Goal: Task Accomplishment & Management: Use online tool/utility

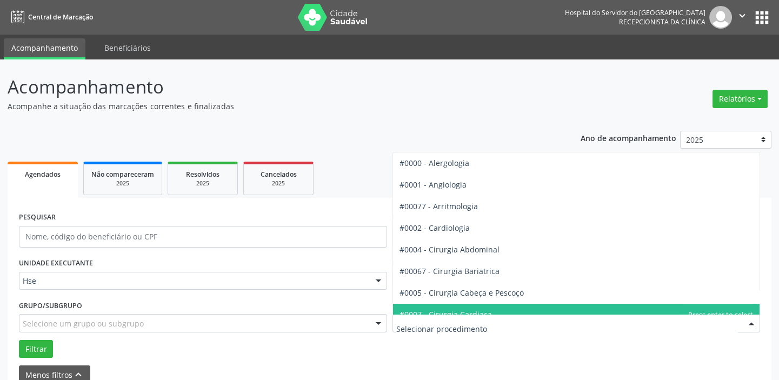
click at [753, 319] on div at bounding box center [751, 323] width 16 height 18
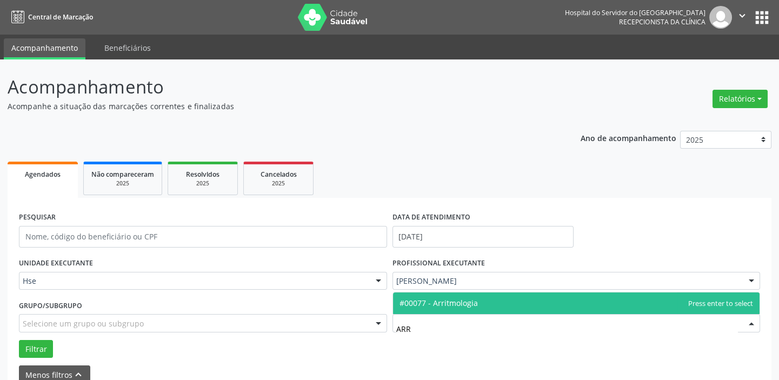
type input "ARRI"
click at [481, 296] on span "#00077 - Arritmologia" at bounding box center [576, 303] width 367 height 22
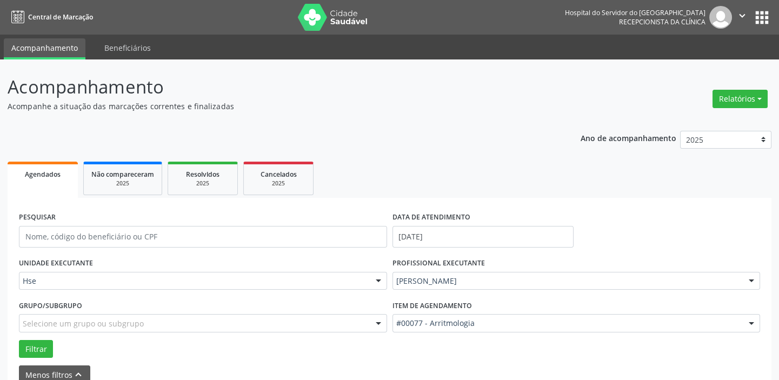
click at [754, 279] on div at bounding box center [751, 281] width 16 height 18
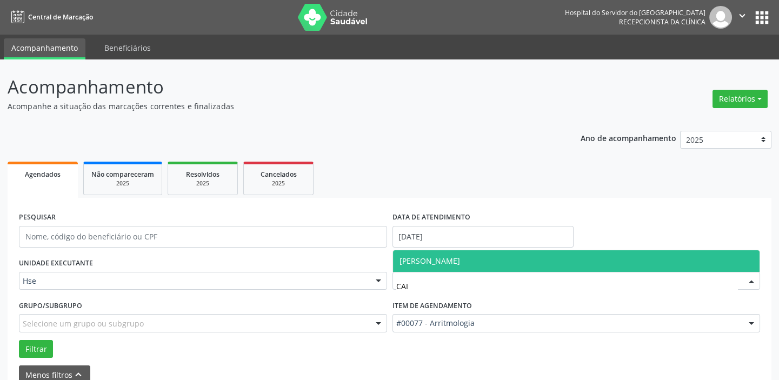
type input "CAIO"
click at [460, 260] on span "[PERSON_NAME]" at bounding box center [429, 261] width 61 height 10
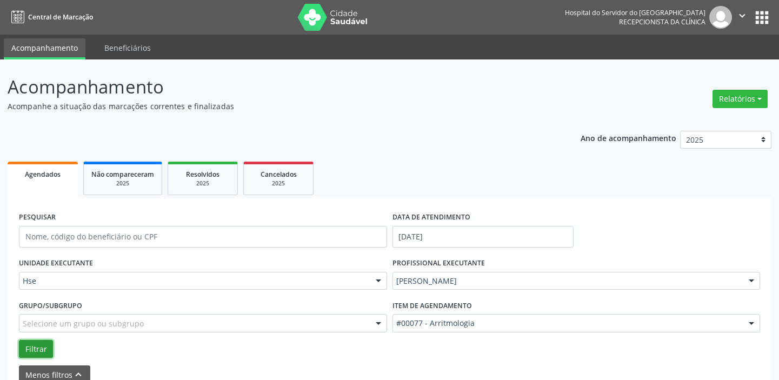
click at [48, 346] on button "Filtrar" at bounding box center [36, 349] width 34 height 18
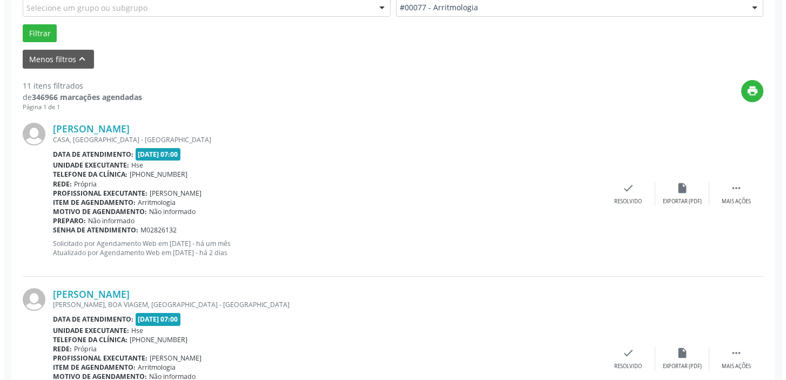
scroll to position [334, 0]
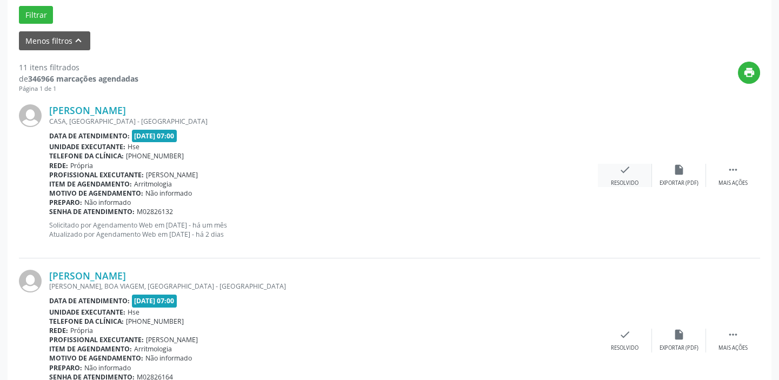
click at [621, 175] on icon "check" at bounding box center [625, 170] width 12 height 12
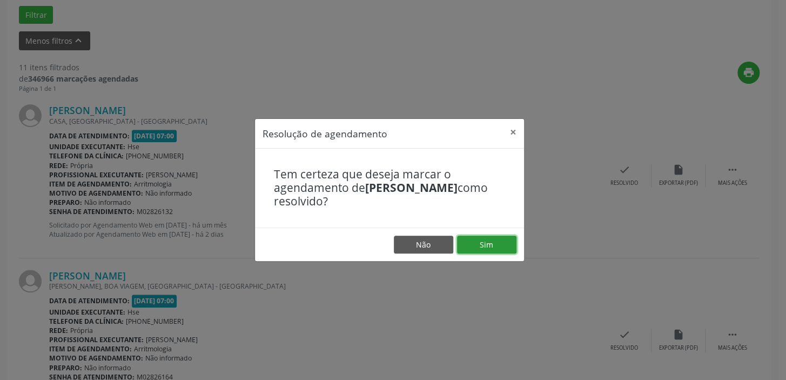
click at [501, 242] on button "Sim" at bounding box center [486, 245] width 59 height 18
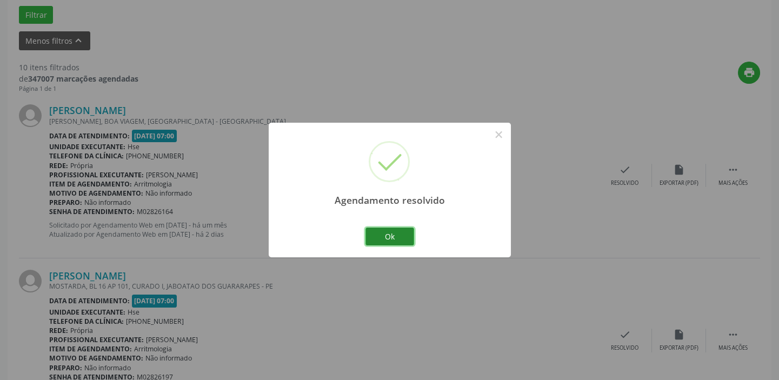
click at [397, 232] on button "Ok" at bounding box center [389, 236] width 49 height 18
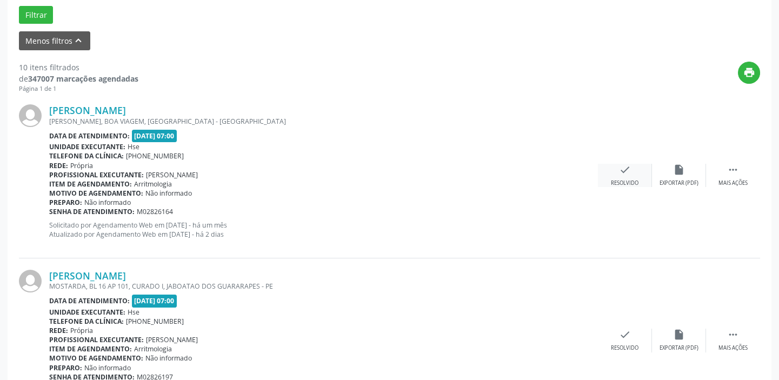
click at [631, 175] on div "check Resolvido" at bounding box center [625, 175] width 54 height 23
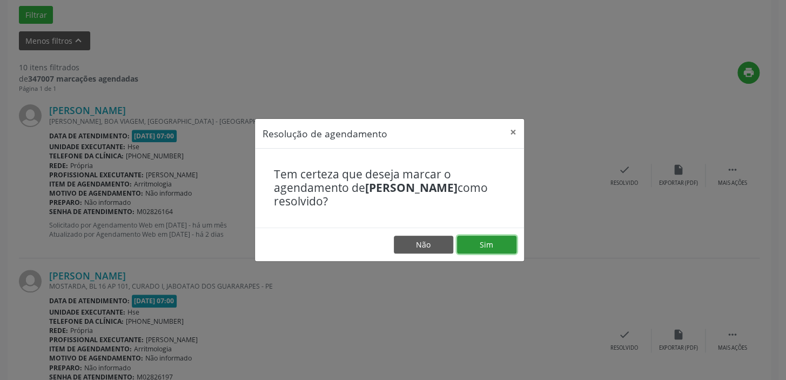
click at [479, 241] on button "Sim" at bounding box center [486, 245] width 59 height 18
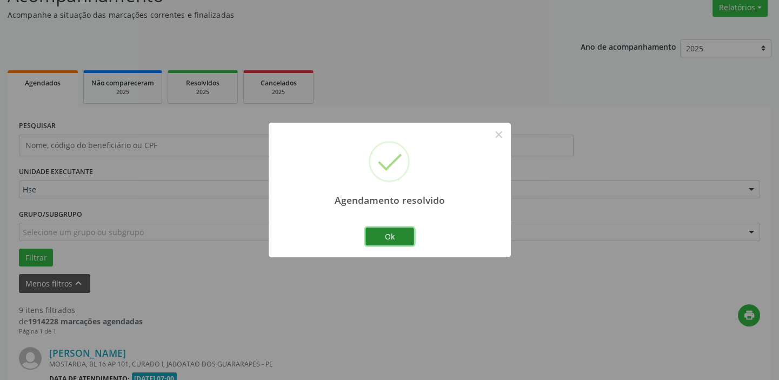
click at [400, 237] on button "Ok" at bounding box center [389, 236] width 49 height 18
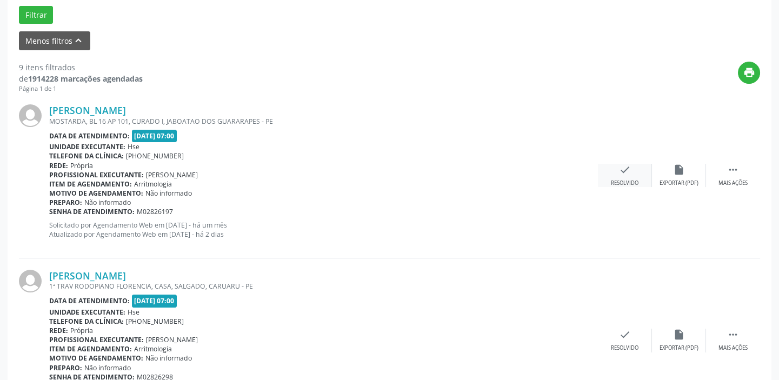
click at [629, 171] on icon "check" at bounding box center [625, 170] width 12 height 12
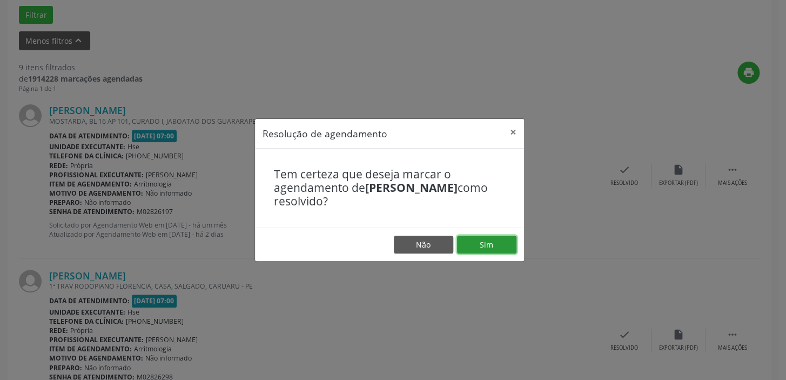
click at [493, 242] on button "Sim" at bounding box center [486, 245] width 59 height 18
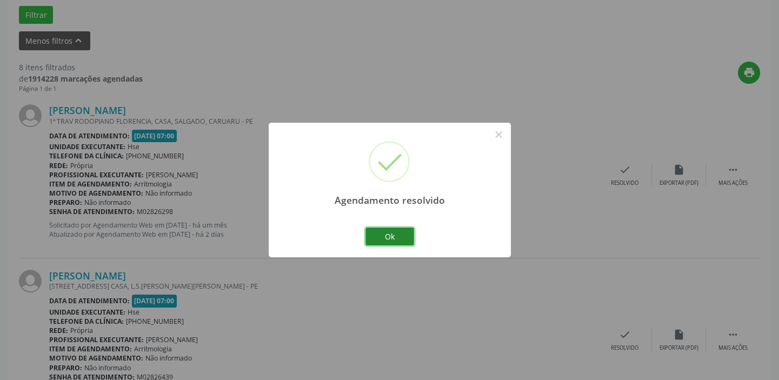
click at [403, 238] on button "Ok" at bounding box center [389, 236] width 49 height 18
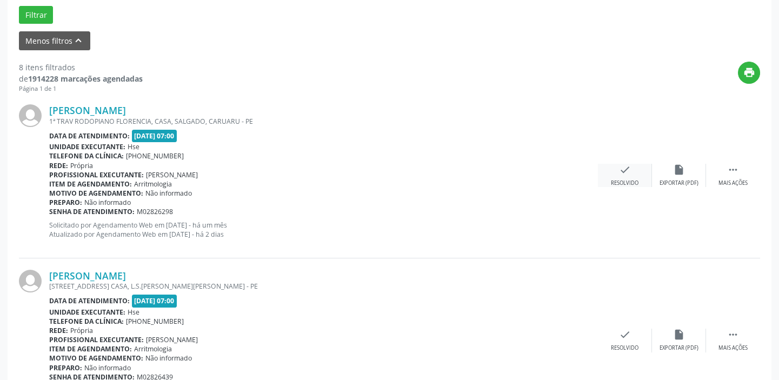
click at [616, 176] on div "check Resolvido" at bounding box center [625, 175] width 54 height 23
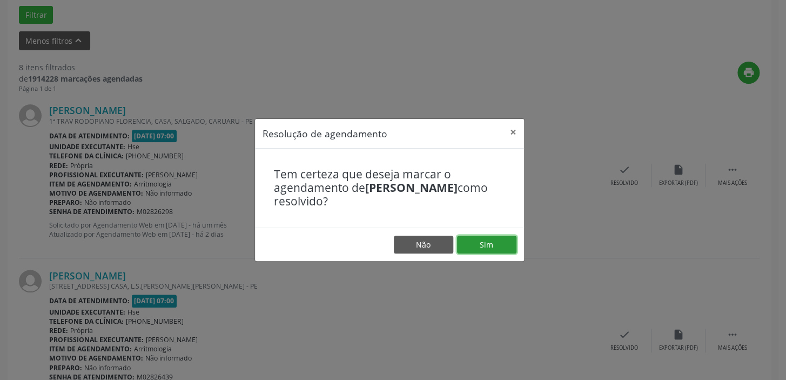
click at [491, 245] on button "Sim" at bounding box center [486, 245] width 59 height 18
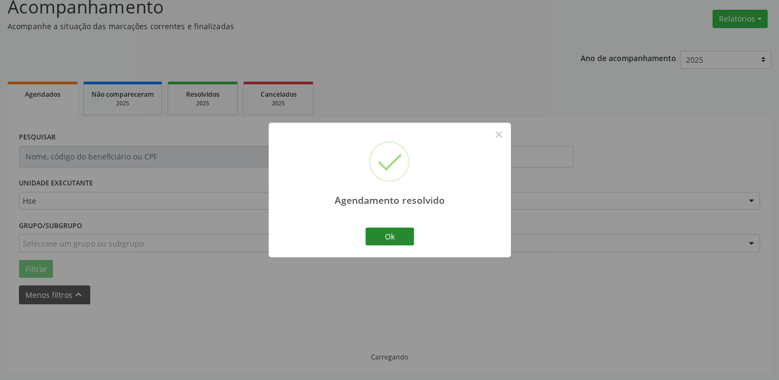
scroll to position [91, 0]
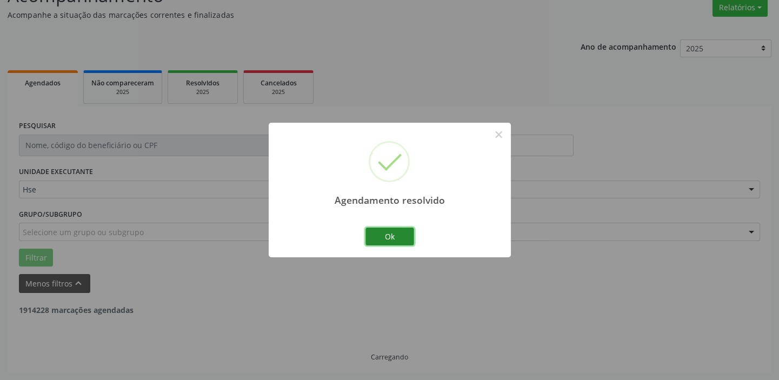
click at [410, 229] on button "Ok" at bounding box center [389, 236] width 49 height 18
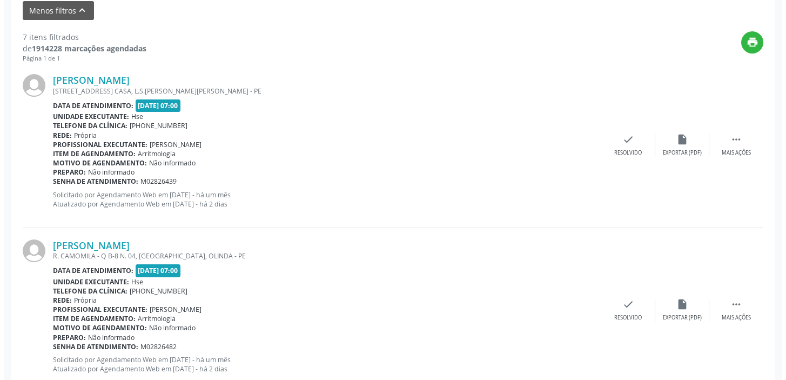
scroll to position [368, 0]
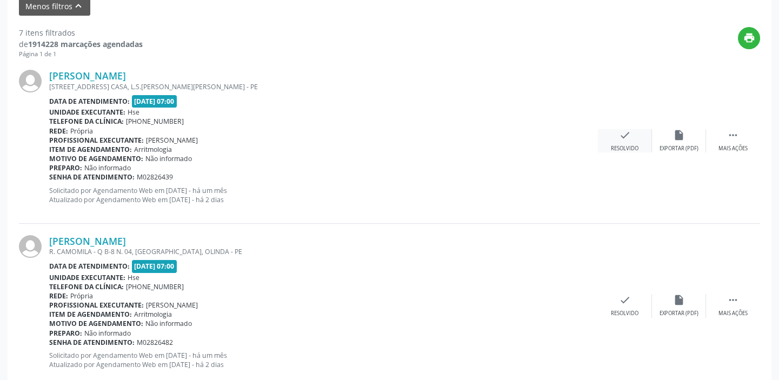
click at [642, 137] on div "check Resolvido" at bounding box center [625, 140] width 54 height 23
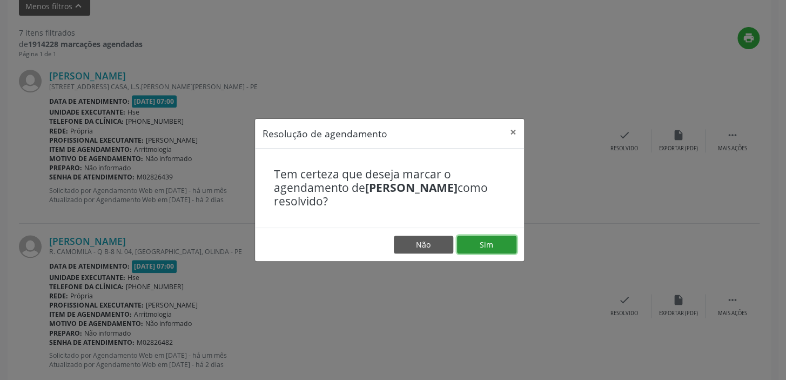
click at [496, 243] on button "Sim" at bounding box center [486, 245] width 59 height 18
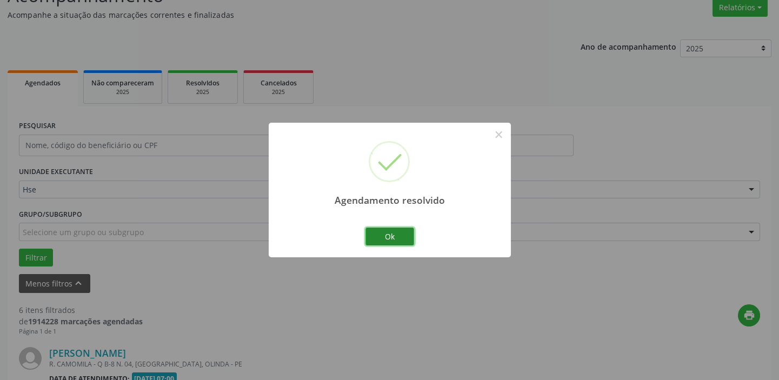
click at [395, 233] on button "Ok" at bounding box center [389, 236] width 49 height 18
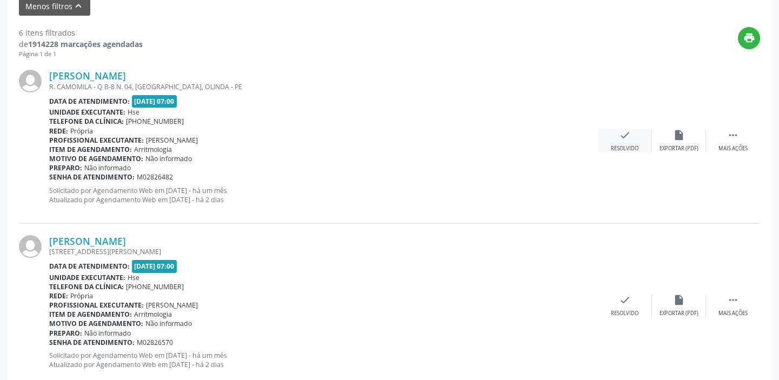
click at [631, 146] on div "Resolvido" at bounding box center [625, 149] width 28 height 8
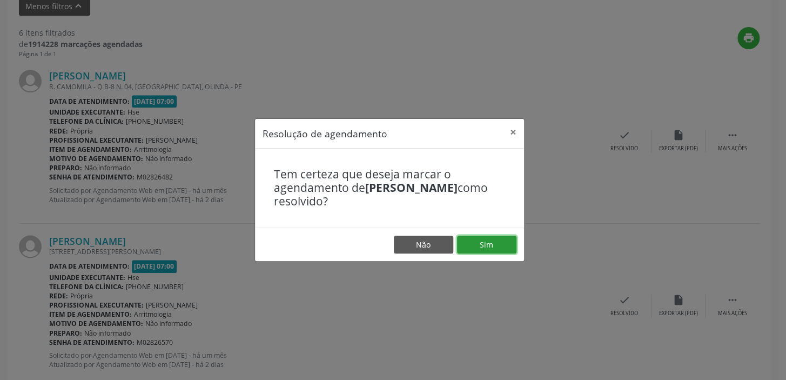
click at [490, 243] on button "Sim" at bounding box center [486, 245] width 59 height 18
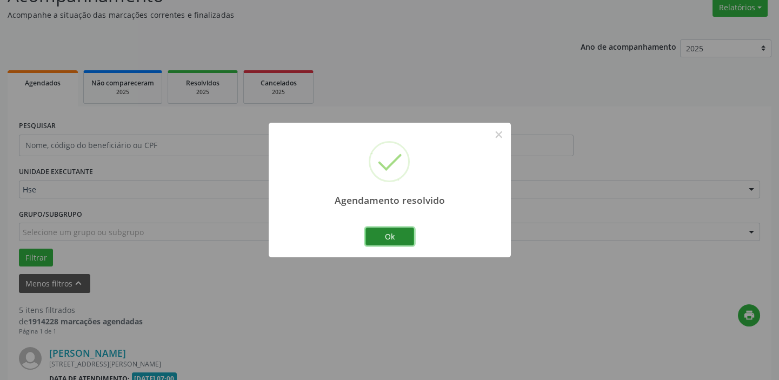
click at [392, 229] on button "Ok" at bounding box center [389, 236] width 49 height 18
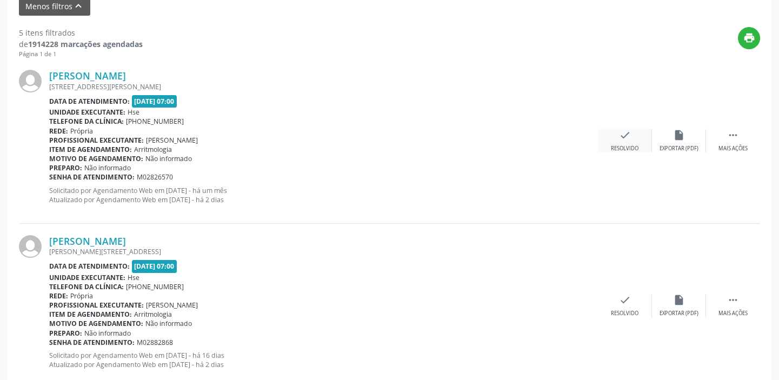
click at [627, 138] on icon "check" at bounding box center [625, 135] width 12 height 12
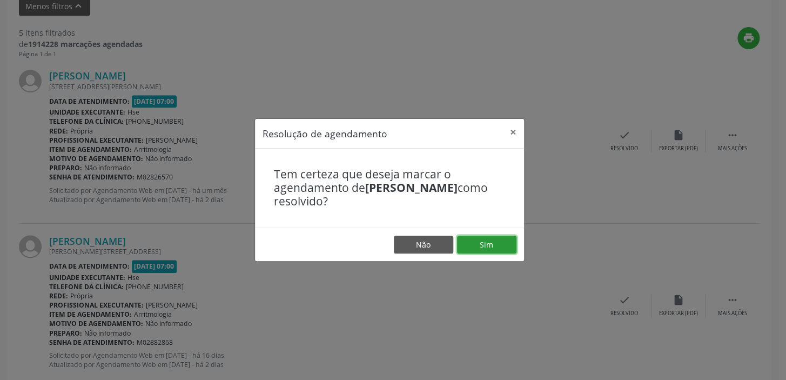
click at [491, 242] on button "Sim" at bounding box center [486, 245] width 59 height 18
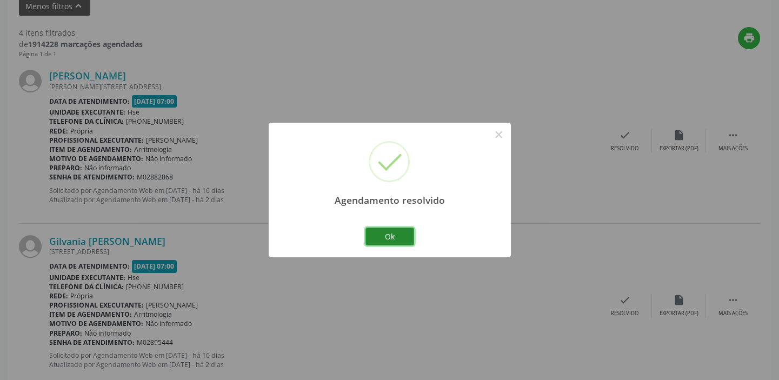
click at [392, 234] on button "Ok" at bounding box center [389, 236] width 49 height 18
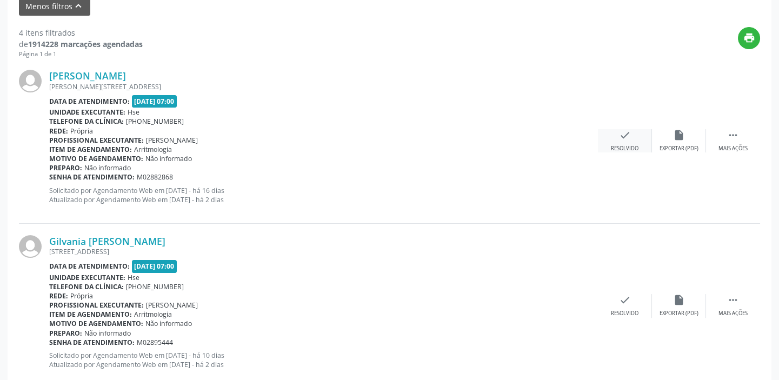
click at [626, 142] on div "check Resolvido" at bounding box center [625, 140] width 54 height 23
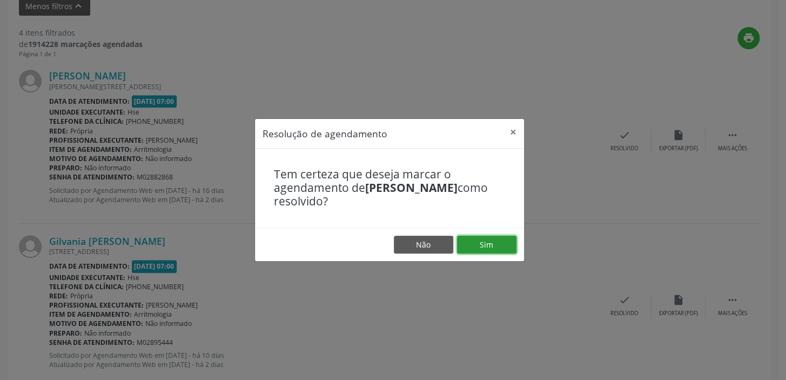
click at [491, 246] on button "Sim" at bounding box center [486, 245] width 59 height 18
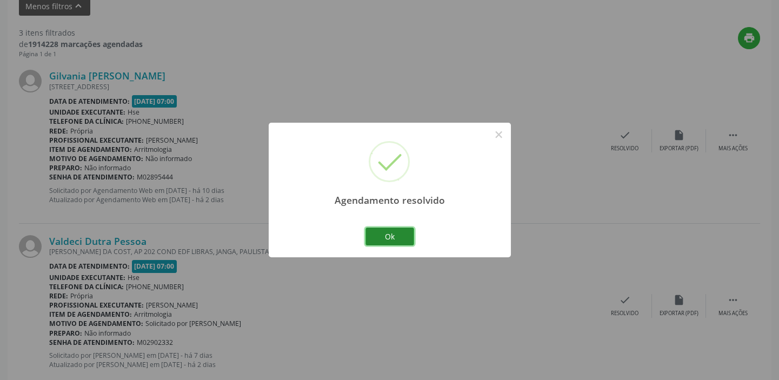
click at [389, 232] on button "Ok" at bounding box center [389, 236] width 49 height 18
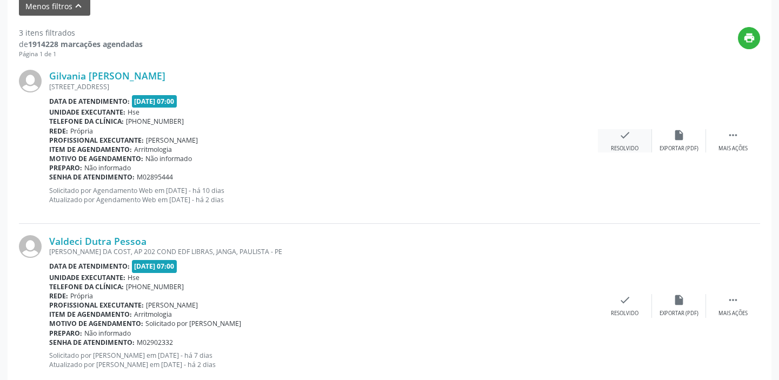
click at [628, 135] on icon "check" at bounding box center [625, 135] width 12 height 12
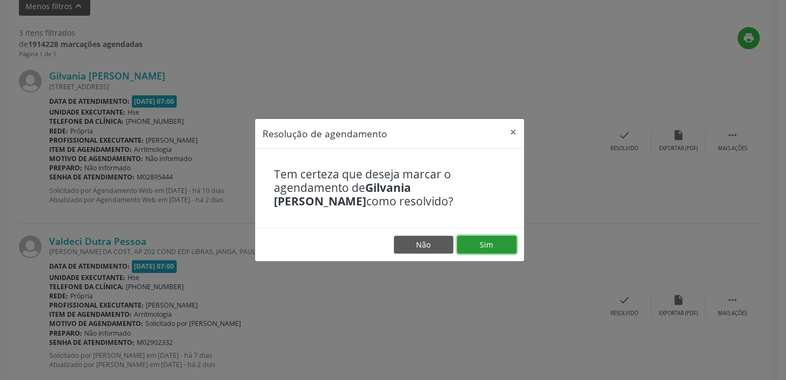
click at [482, 242] on button "Sim" at bounding box center [486, 245] width 59 height 18
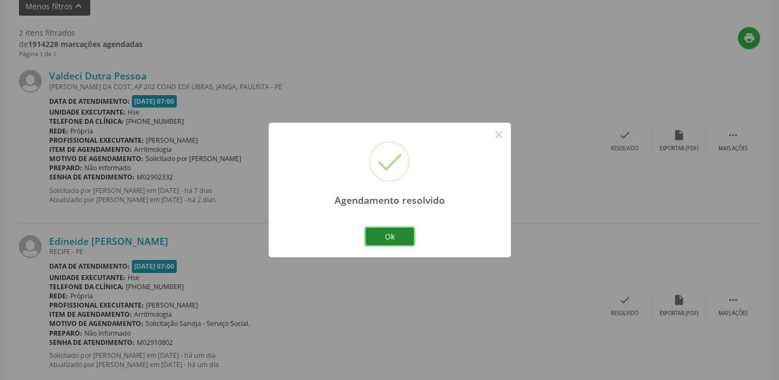
click at [391, 233] on button "Ok" at bounding box center [389, 236] width 49 height 18
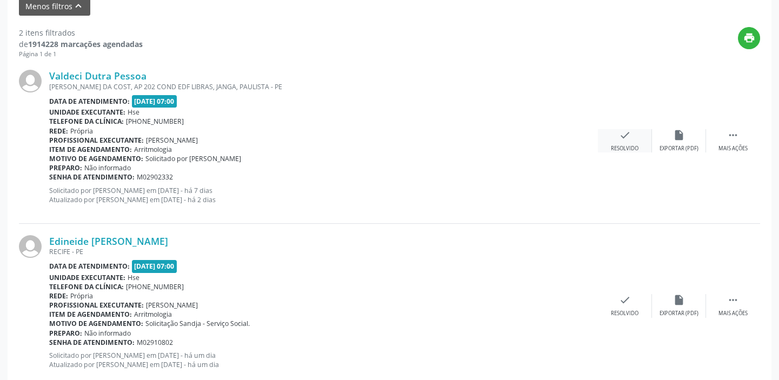
click at [638, 138] on div "check Resolvido" at bounding box center [625, 140] width 54 height 23
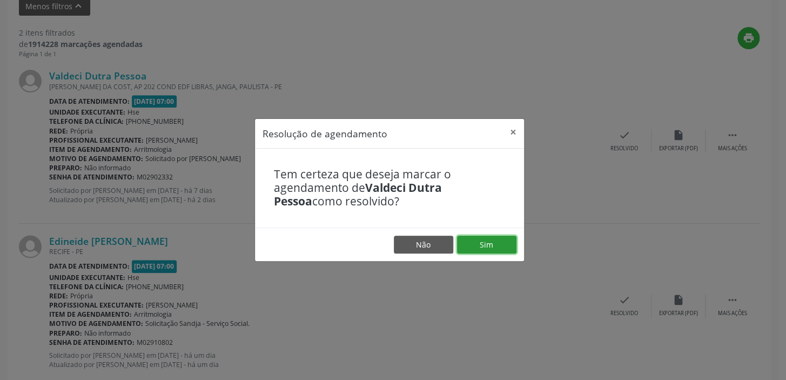
click at [472, 246] on button "Sim" at bounding box center [486, 245] width 59 height 18
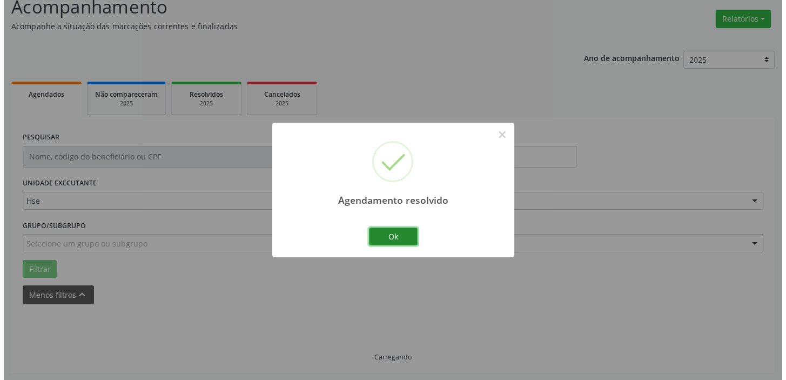
scroll to position [230, 0]
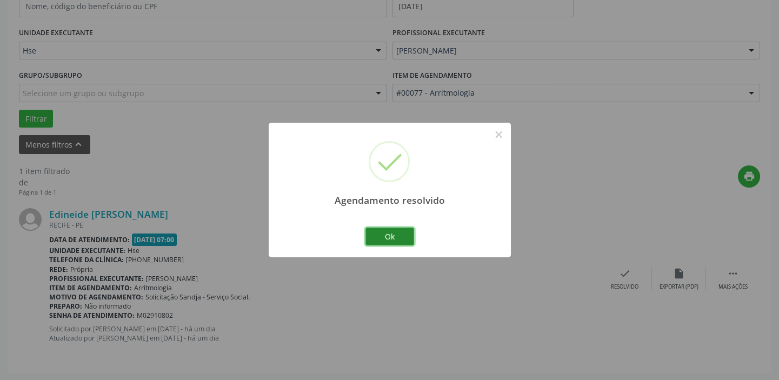
click at [391, 231] on button "Ok" at bounding box center [389, 236] width 49 height 18
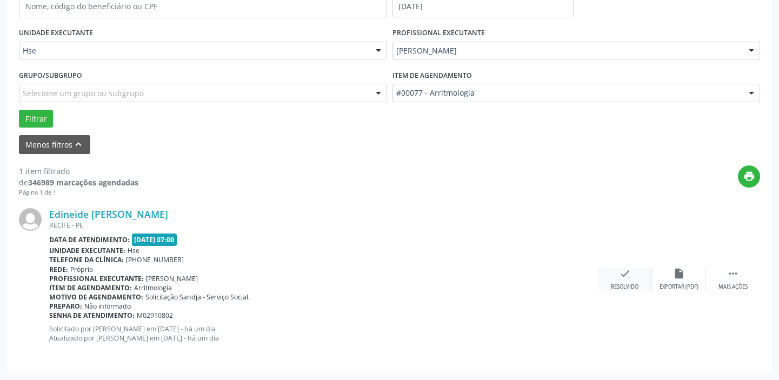
click at [630, 274] on icon "check" at bounding box center [625, 273] width 12 height 12
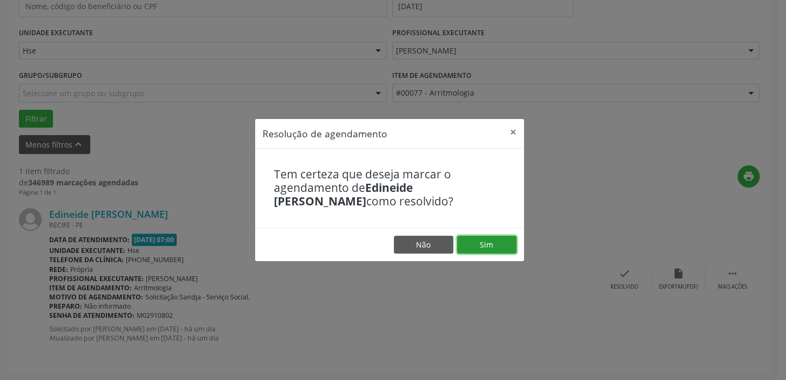
click at [498, 245] on button "Sim" at bounding box center [486, 245] width 59 height 18
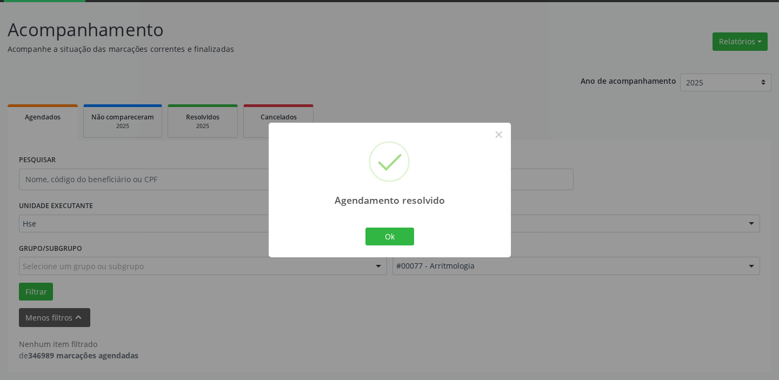
scroll to position [56, 0]
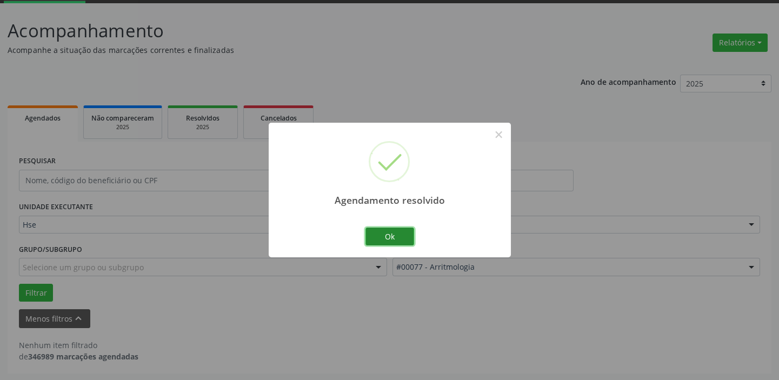
click at [399, 234] on button "Ok" at bounding box center [389, 236] width 49 height 18
